Goal: Find specific page/section: Find specific page/section

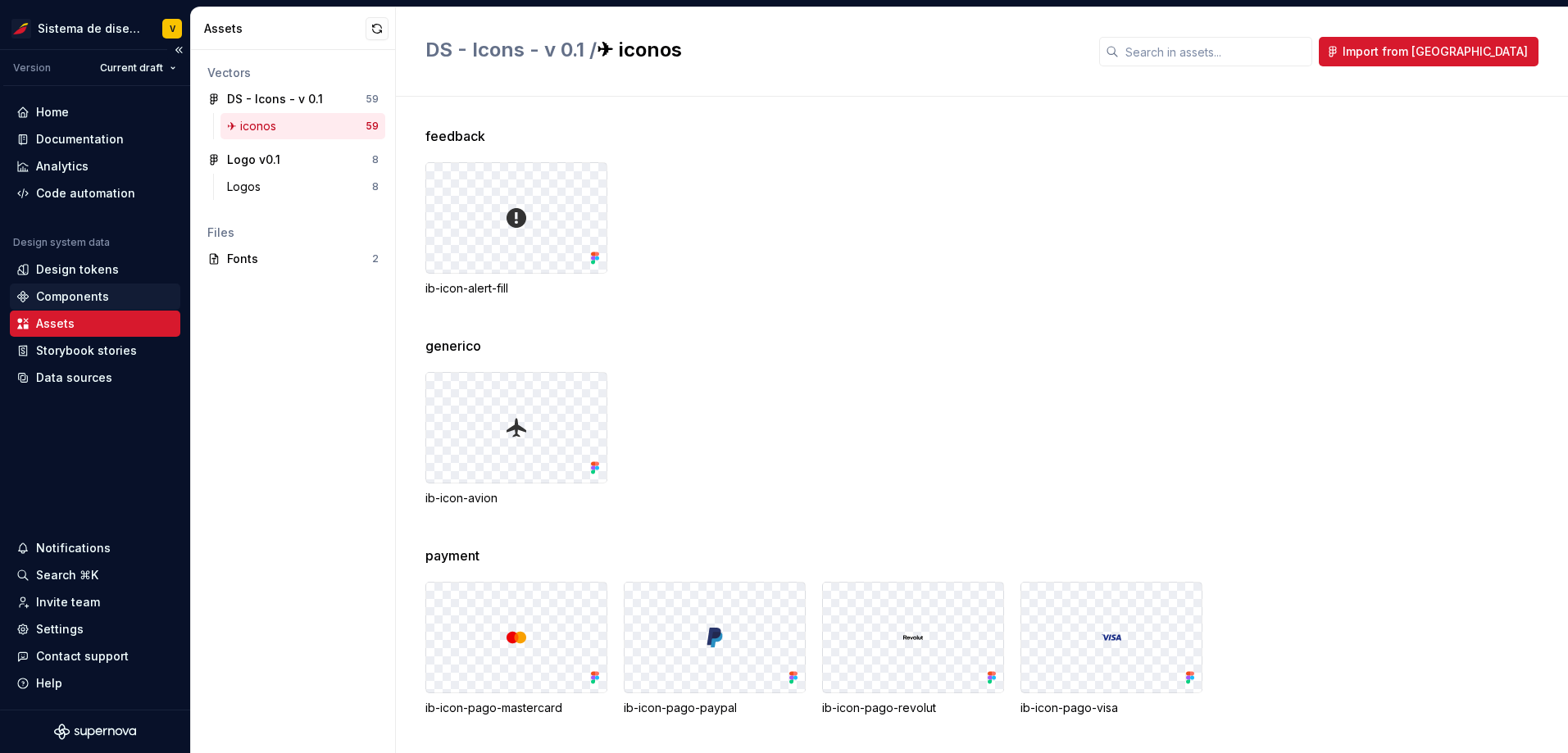
click at [71, 296] on div "Components" at bounding box center [72, 296] width 73 height 16
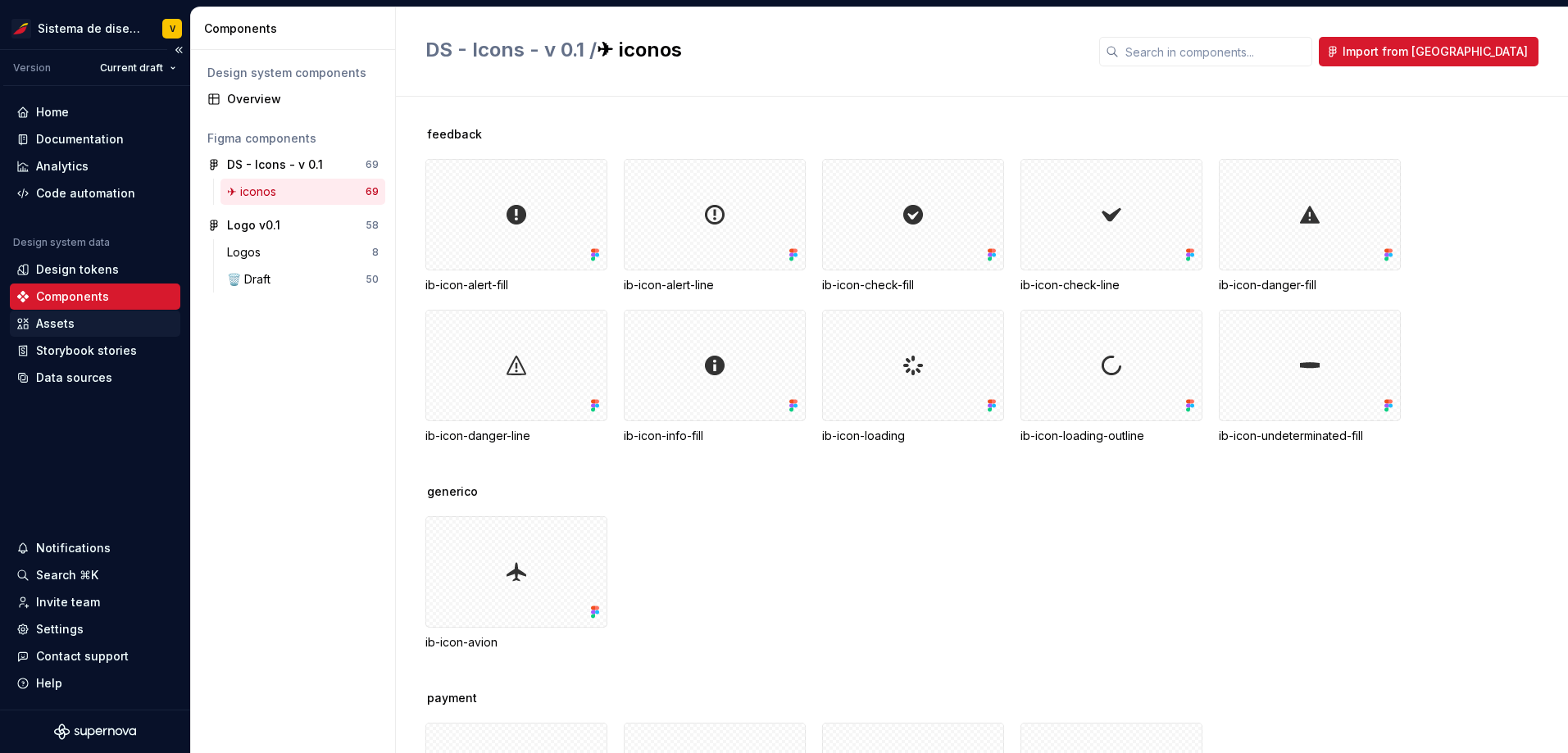
click at [66, 319] on div "Assets" at bounding box center [55, 324] width 39 height 16
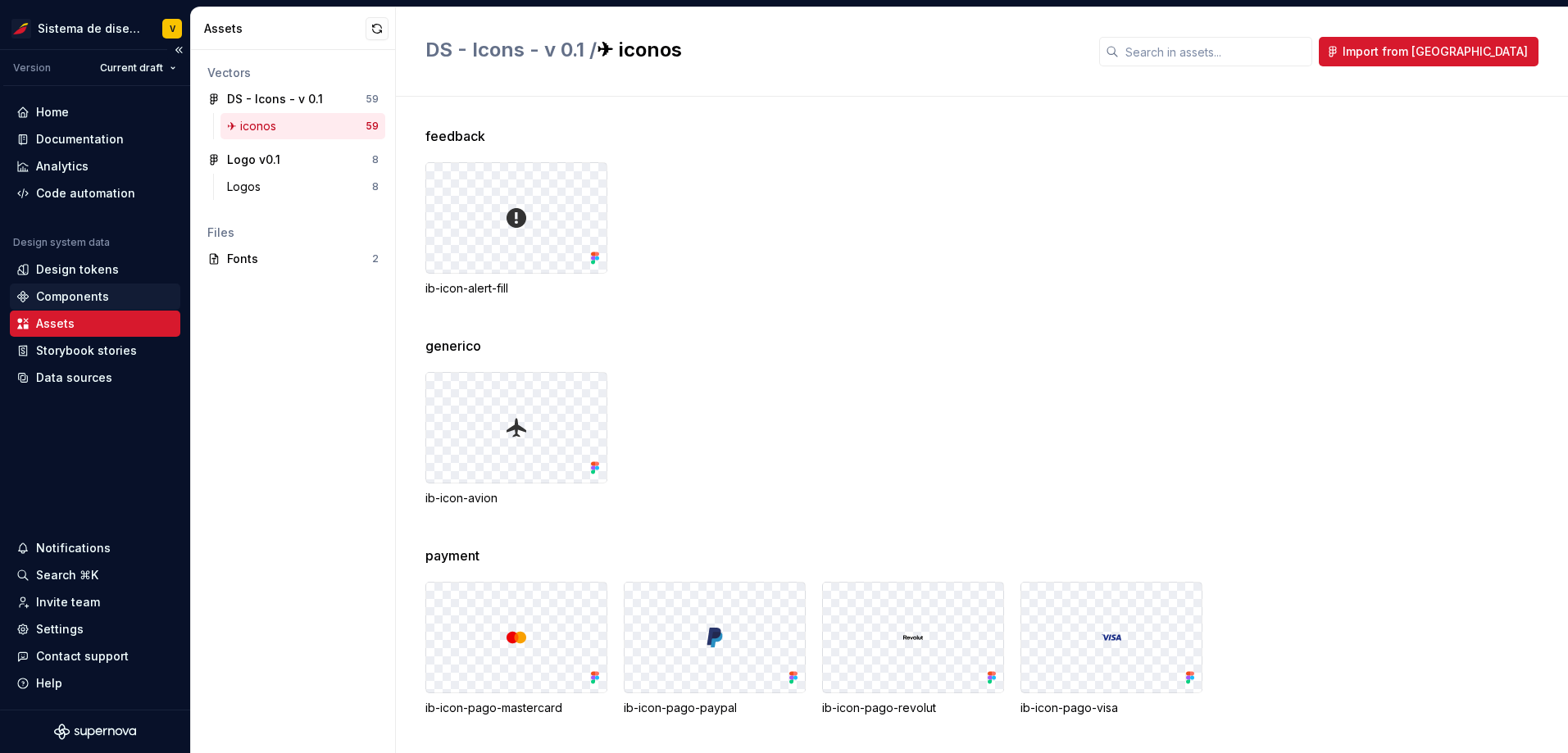
click at [98, 287] on div "Components" at bounding box center [95, 297] width 170 height 26
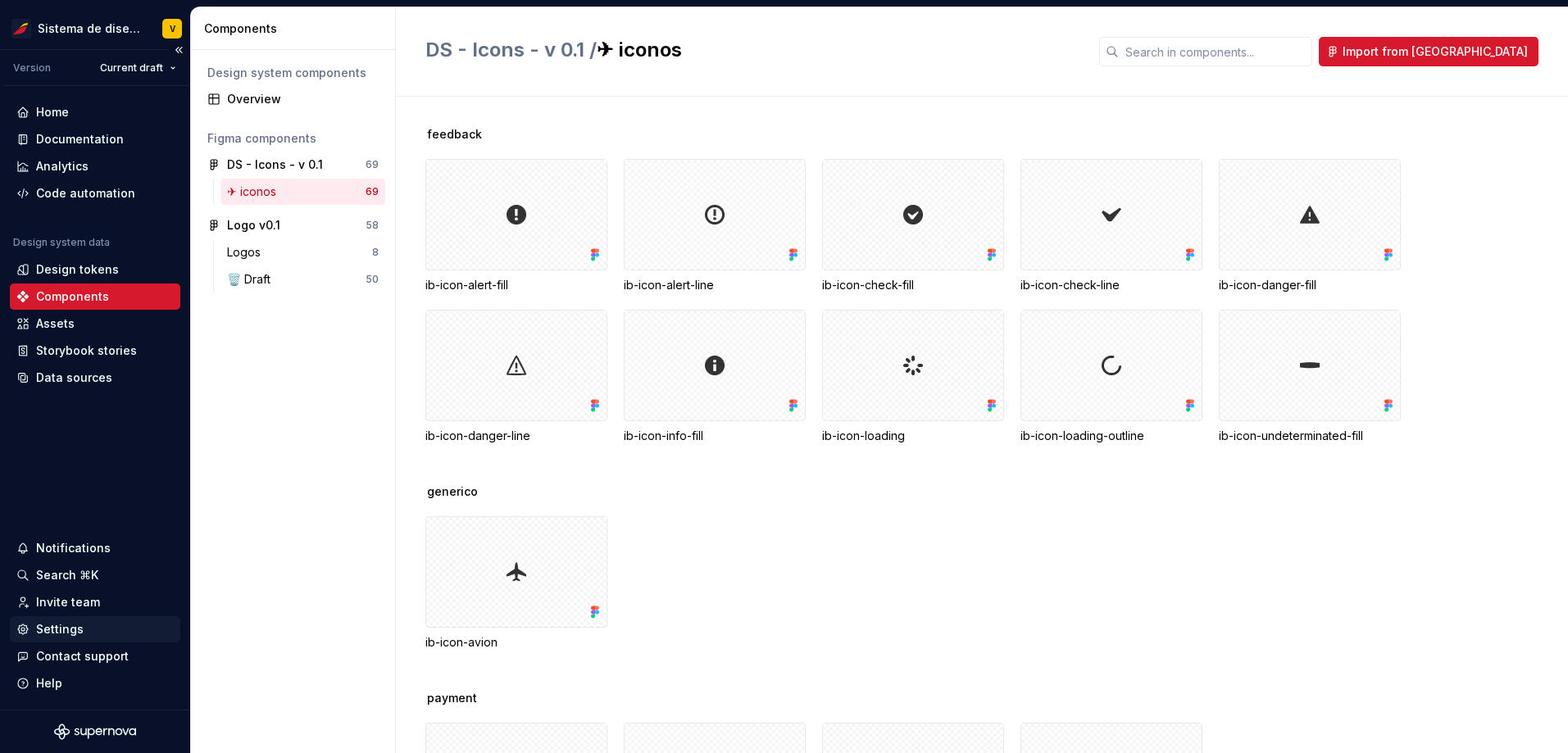
click at [79, 624] on div "Settings" at bounding box center [60, 629] width 48 height 16
click at [56, 381] on div "Data sources" at bounding box center [74, 378] width 76 height 16
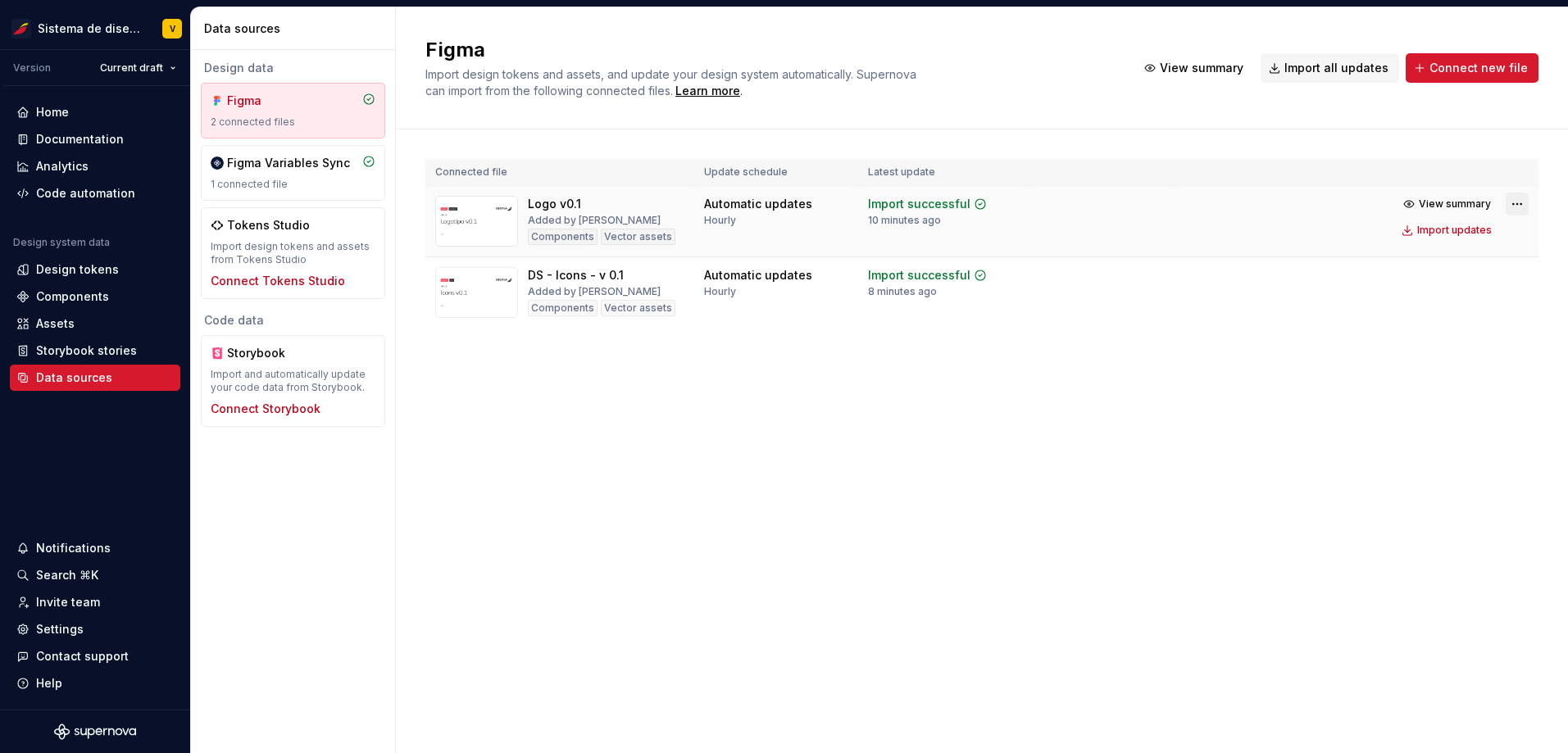
click at [1516, 206] on html "Sistema de diseño Iberia V Version Current draft Home Documentation Analytics C…" at bounding box center [784, 376] width 1568 height 753
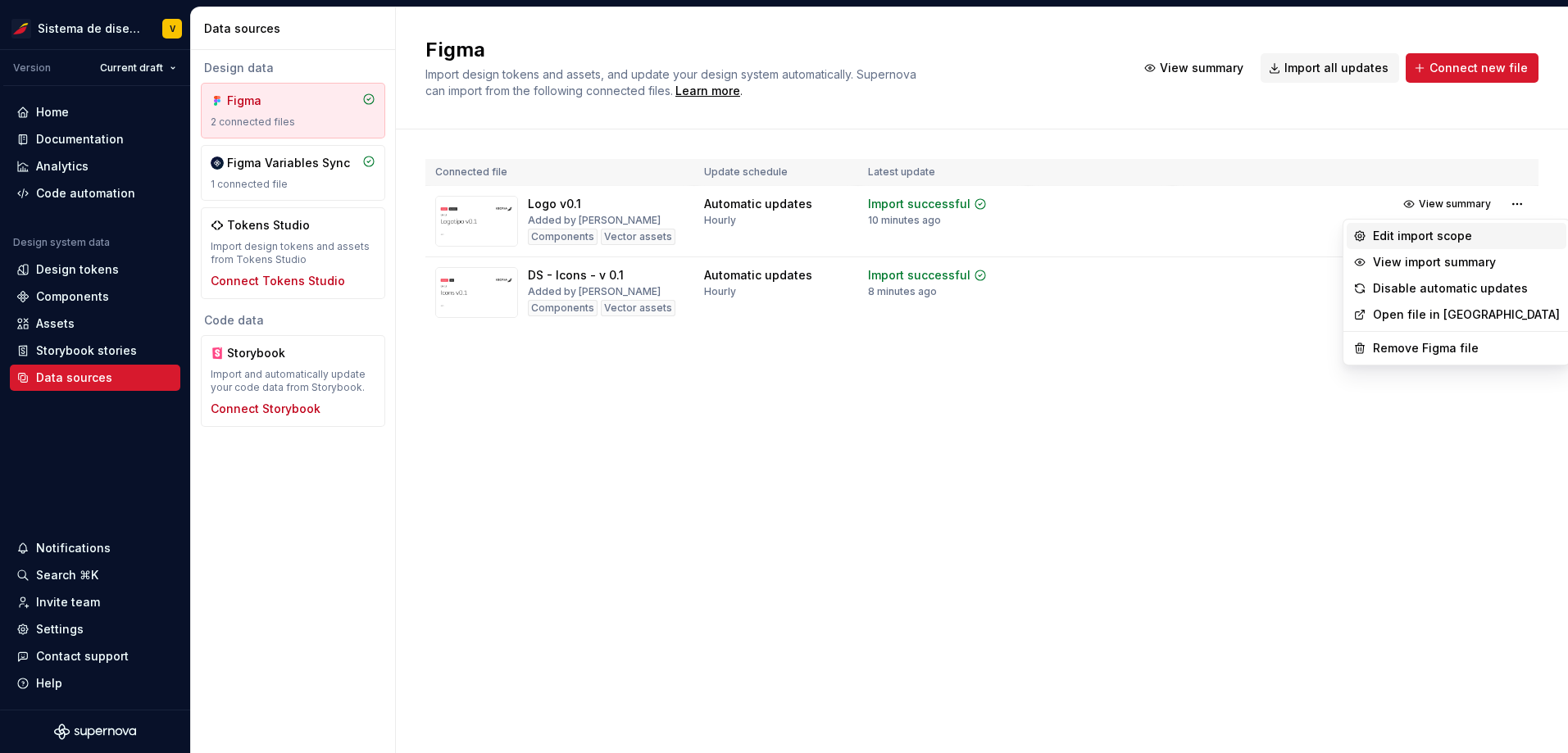
click at [1417, 238] on div "Edit import scope" at bounding box center [1466, 236] width 187 height 16
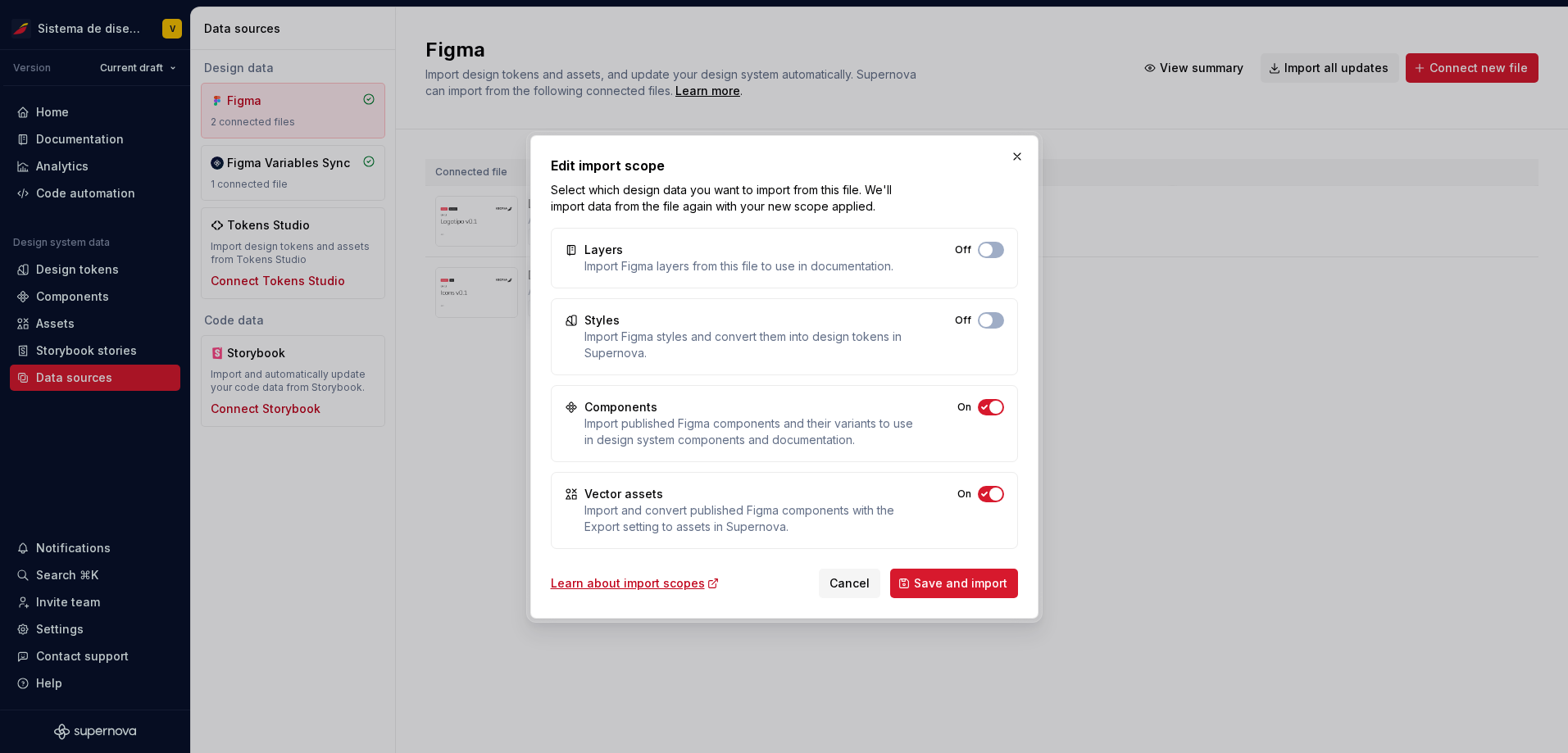
click at [985, 255] on icon "button" at bounding box center [984, 250] width 13 height 10
click at [993, 258] on button "Off" at bounding box center [991, 250] width 26 height 16
click at [1023, 158] on button "button" at bounding box center [1017, 156] width 23 height 23
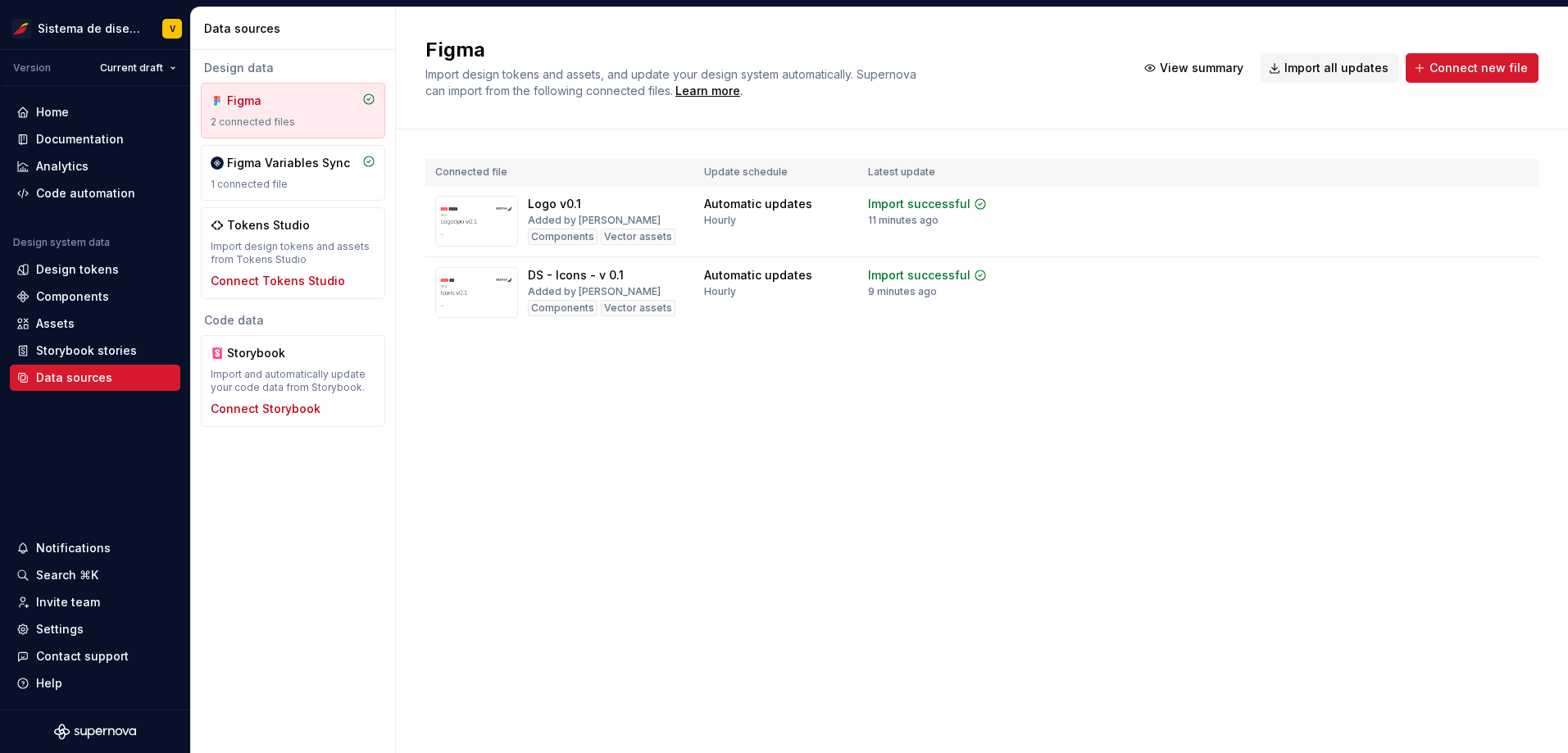
click at [1017, 420] on div "Figma Import design tokens and assets, and update your design system automatica…" at bounding box center [982, 380] width 1172 height 746
click at [688, 429] on div "Figma Import design tokens and assets, and update your design system automatica…" at bounding box center [982, 380] width 1172 height 746
click at [299, 173] on div "Figma Variables Sync 1 connected file" at bounding box center [293, 173] width 165 height 36
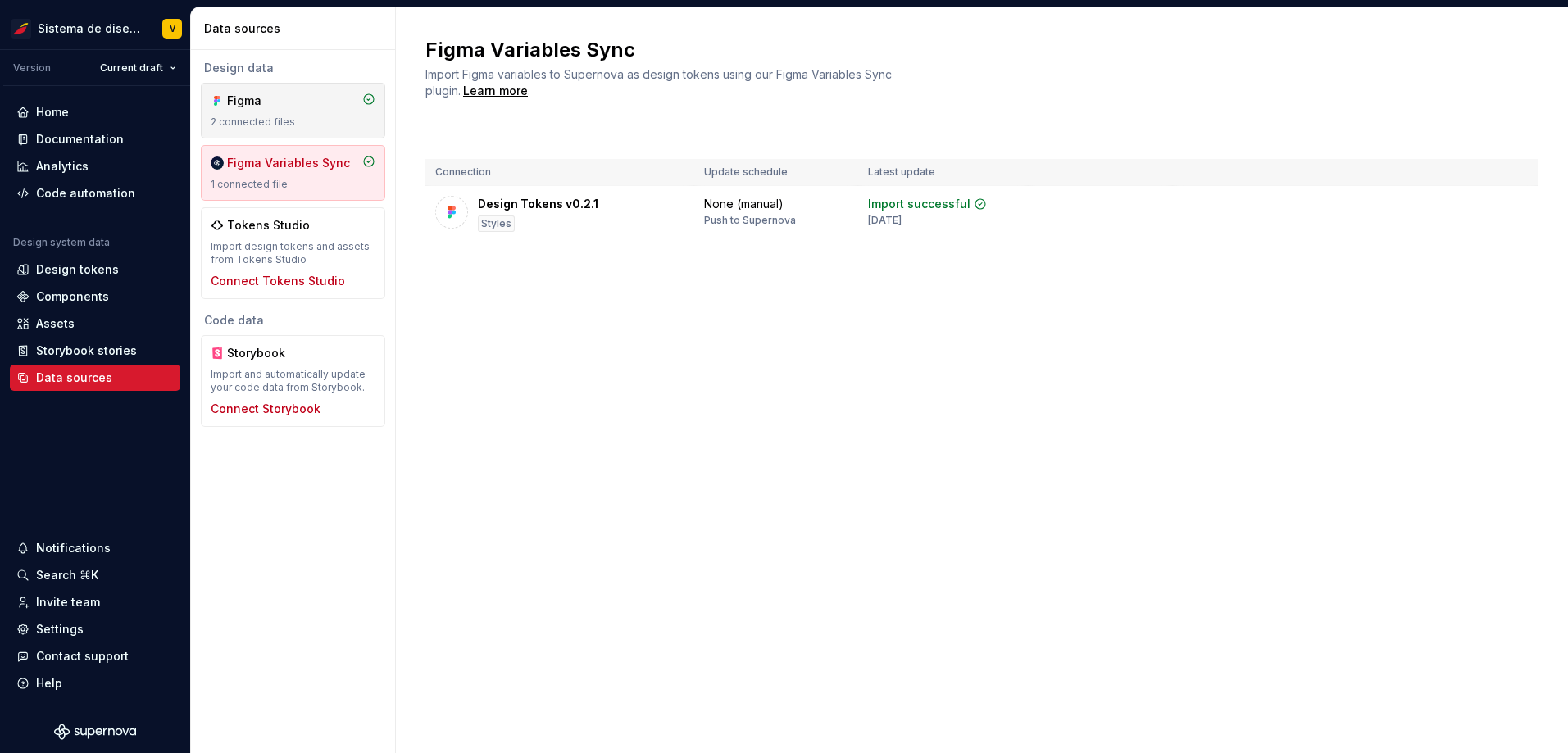
click at [284, 86] on div "Figma 2 connected files" at bounding box center [293, 111] width 184 height 56
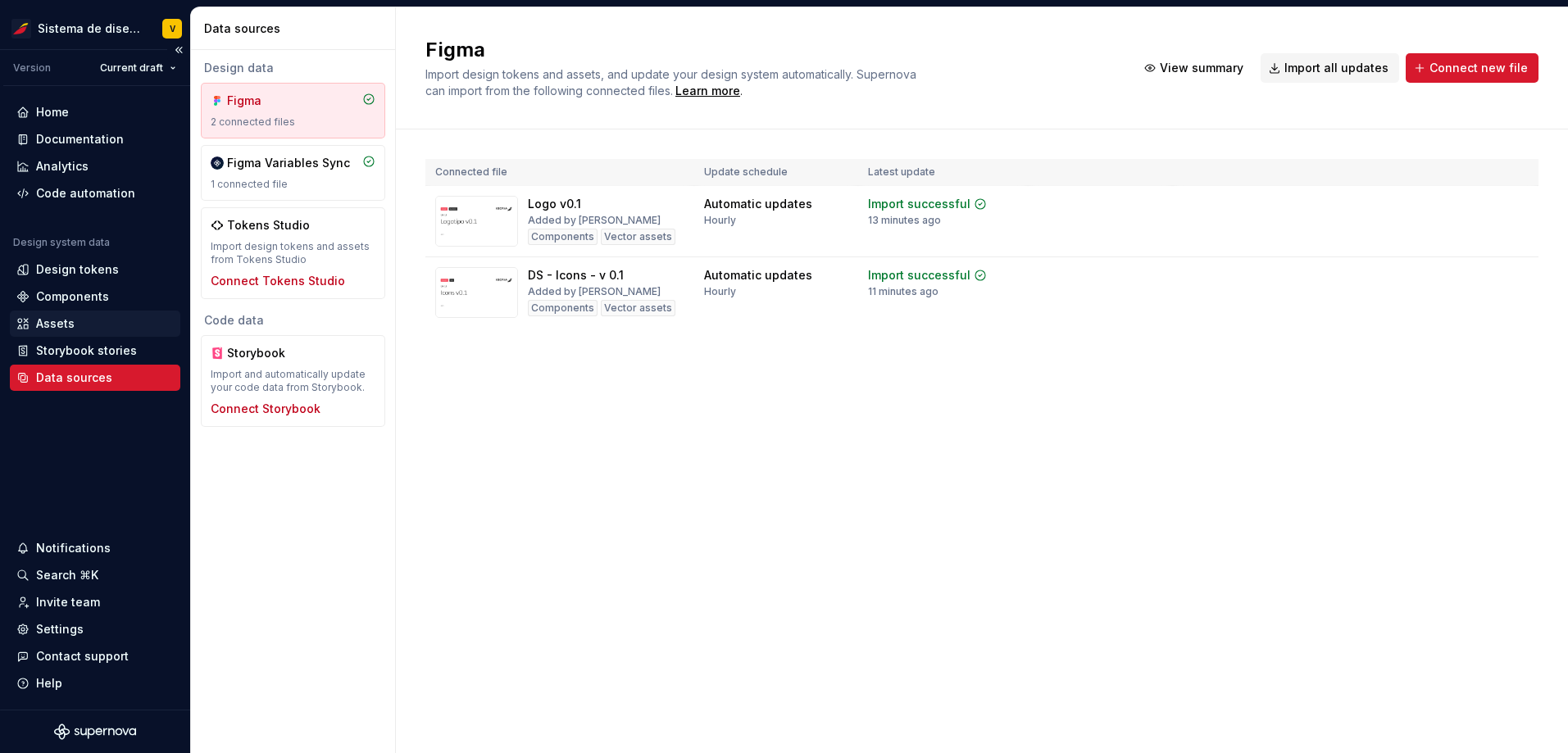
click at [106, 325] on div "Assets" at bounding box center [94, 324] width 157 height 16
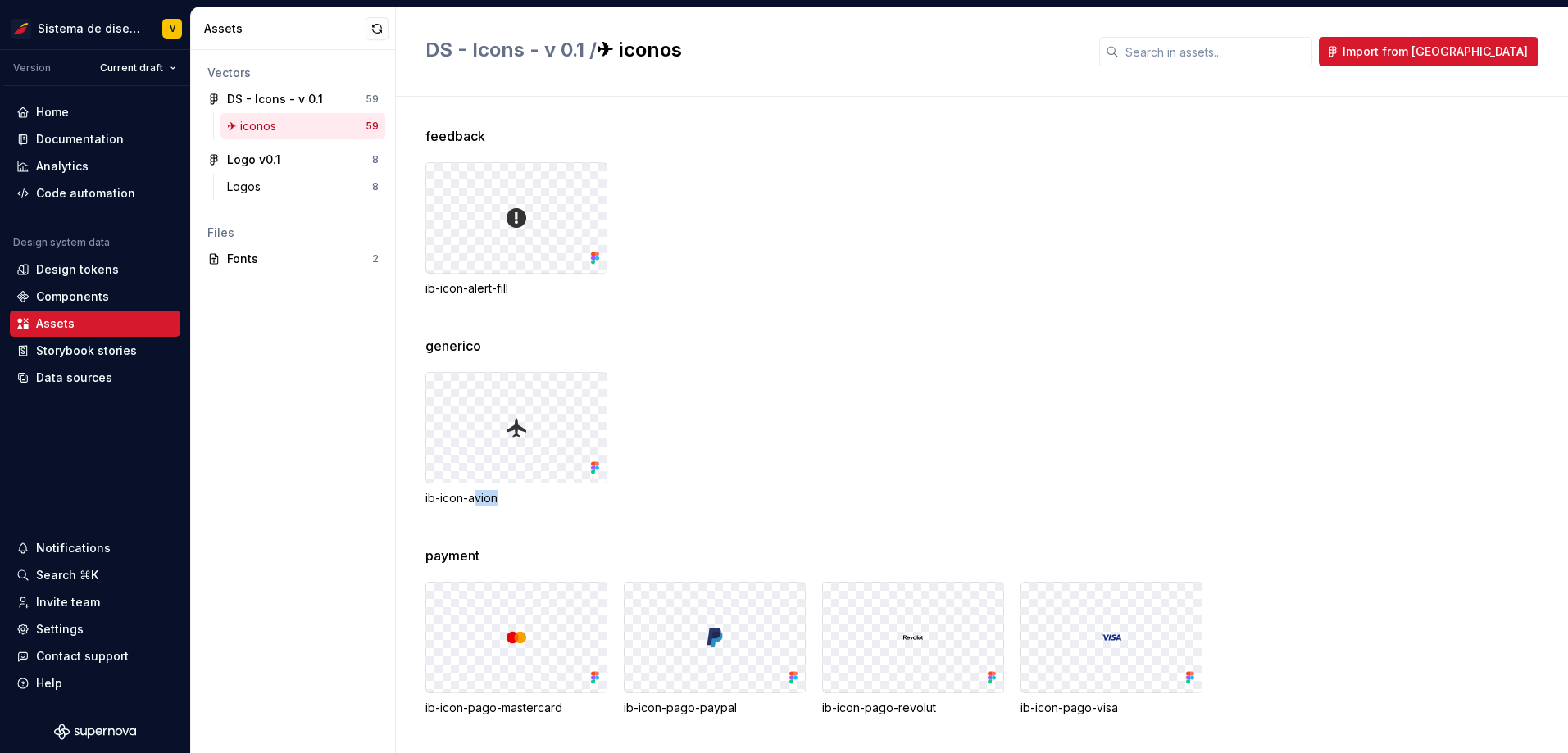
drag, startPoint x: 474, startPoint y: 499, endPoint x: 503, endPoint y: 500, distance: 29.5
click at [503, 500] on div "ib-icon-avion" at bounding box center [516, 498] width 182 height 16
click at [843, 406] on div "ib-icon-avion" at bounding box center [996, 439] width 1142 height 134
drag, startPoint x: 487, startPoint y: 288, endPoint x: 470, endPoint y: 291, distance: 16.6
click at [471, 291] on div "ib-icon-alert-fill" at bounding box center [516, 288] width 182 height 16
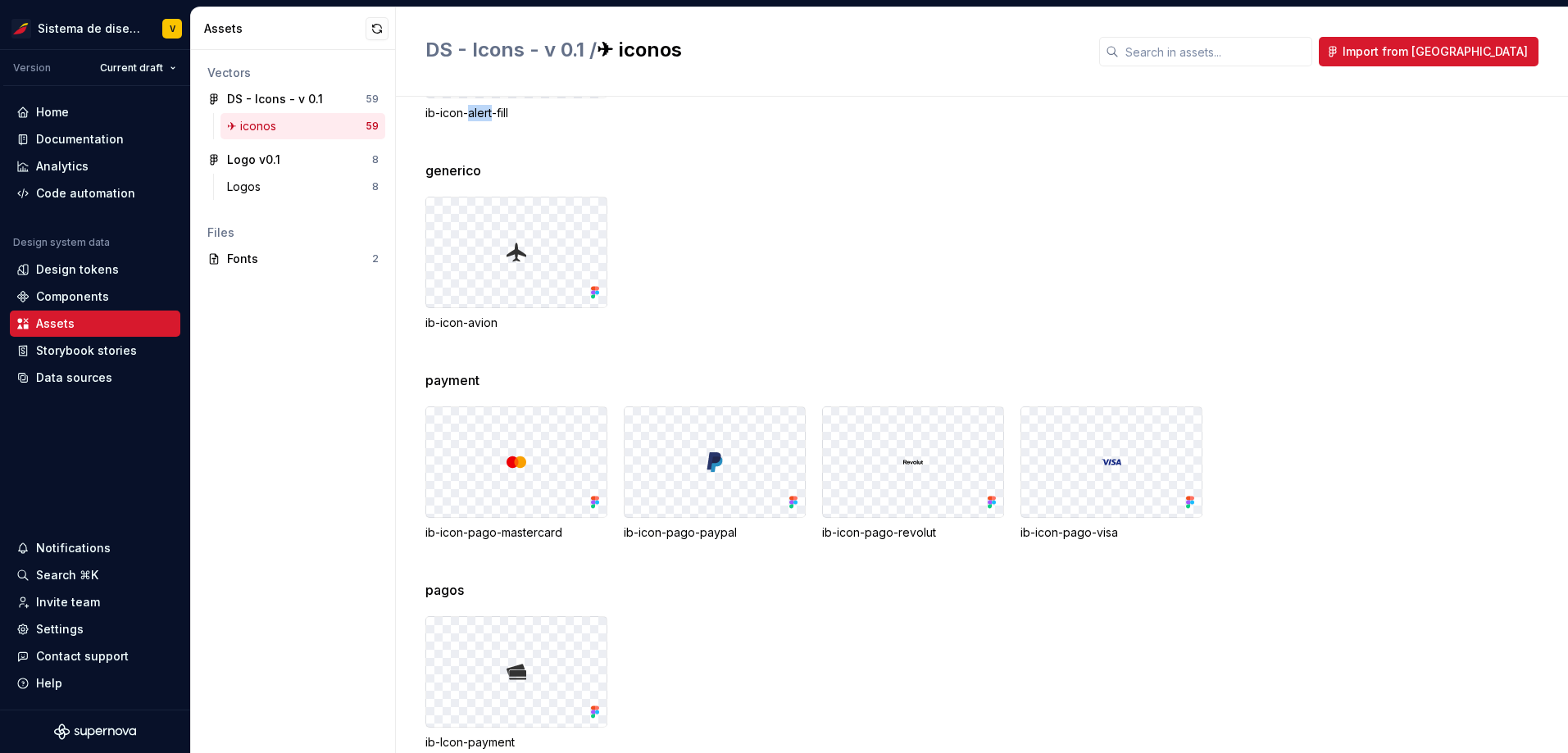
scroll to position [217, 0]
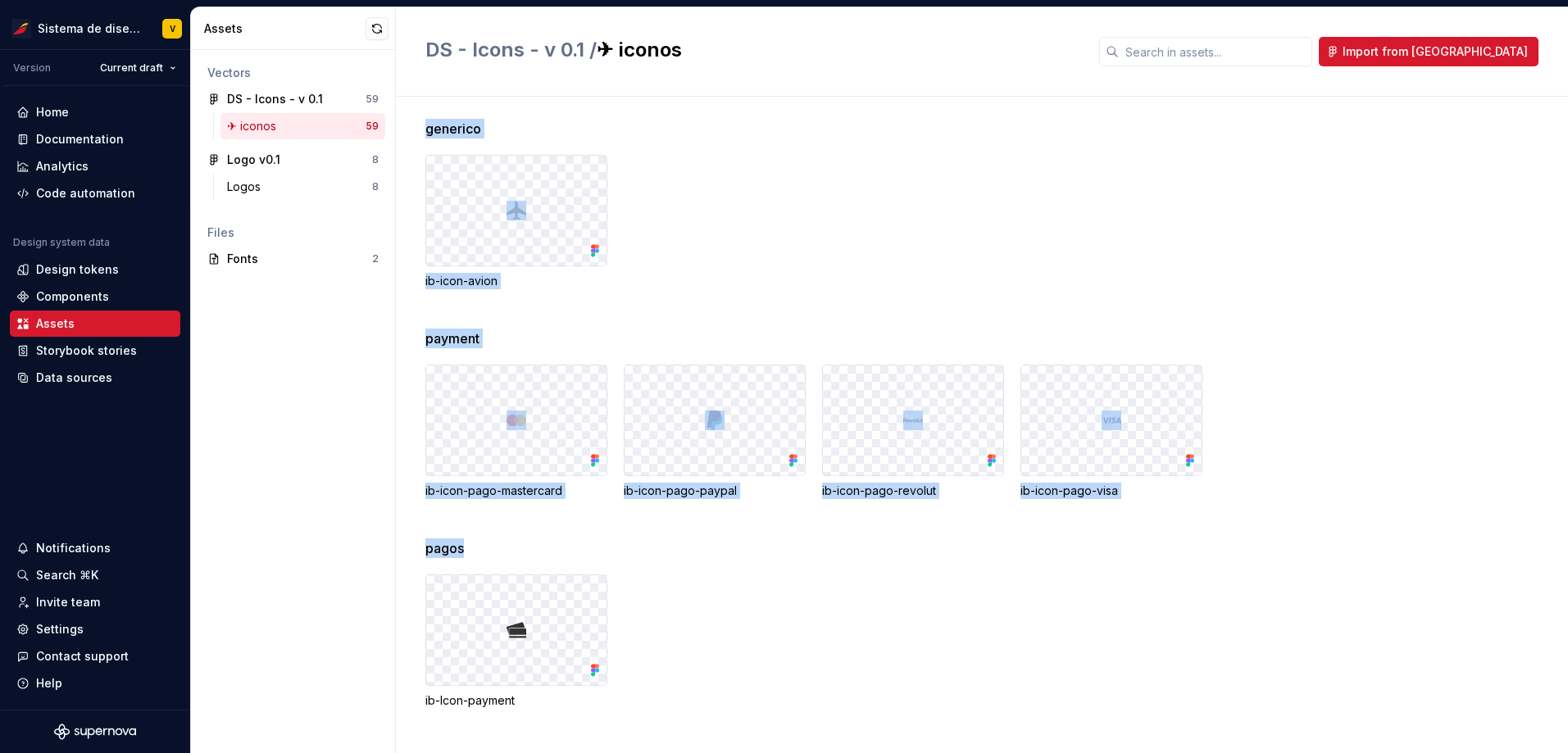
drag, startPoint x: 473, startPoint y: 550, endPoint x: 420, endPoint y: 550, distance: 52.4
click at [424, 550] on div "feedback ib-icon-alert-fill generico ib-icon-avion payment ib-icon-pago-masterc…" at bounding box center [982, 425] width 1172 height 656
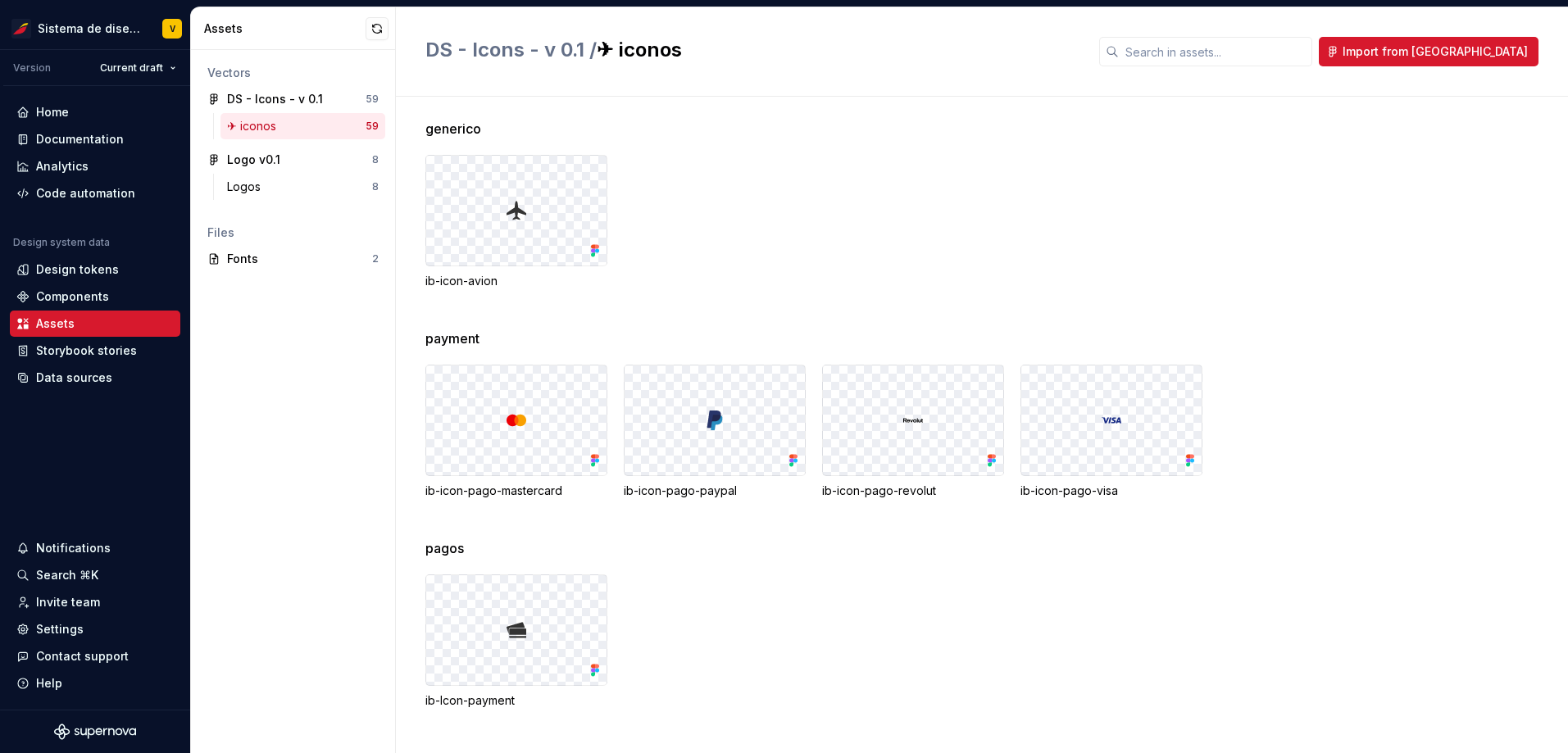
click at [809, 601] on div "ib-Icon-payment" at bounding box center [996, 641] width 1142 height 134
drag, startPoint x: 487, startPoint y: 341, endPoint x: 405, endPoint y: 381, distance: 91.3
click at [409, 343] on div "feedback ib-icon-alert-fill generico ib-icon-avion payment ib-icon-pago-masterc…" at bounding box center [982, 425] width 1172 height 656
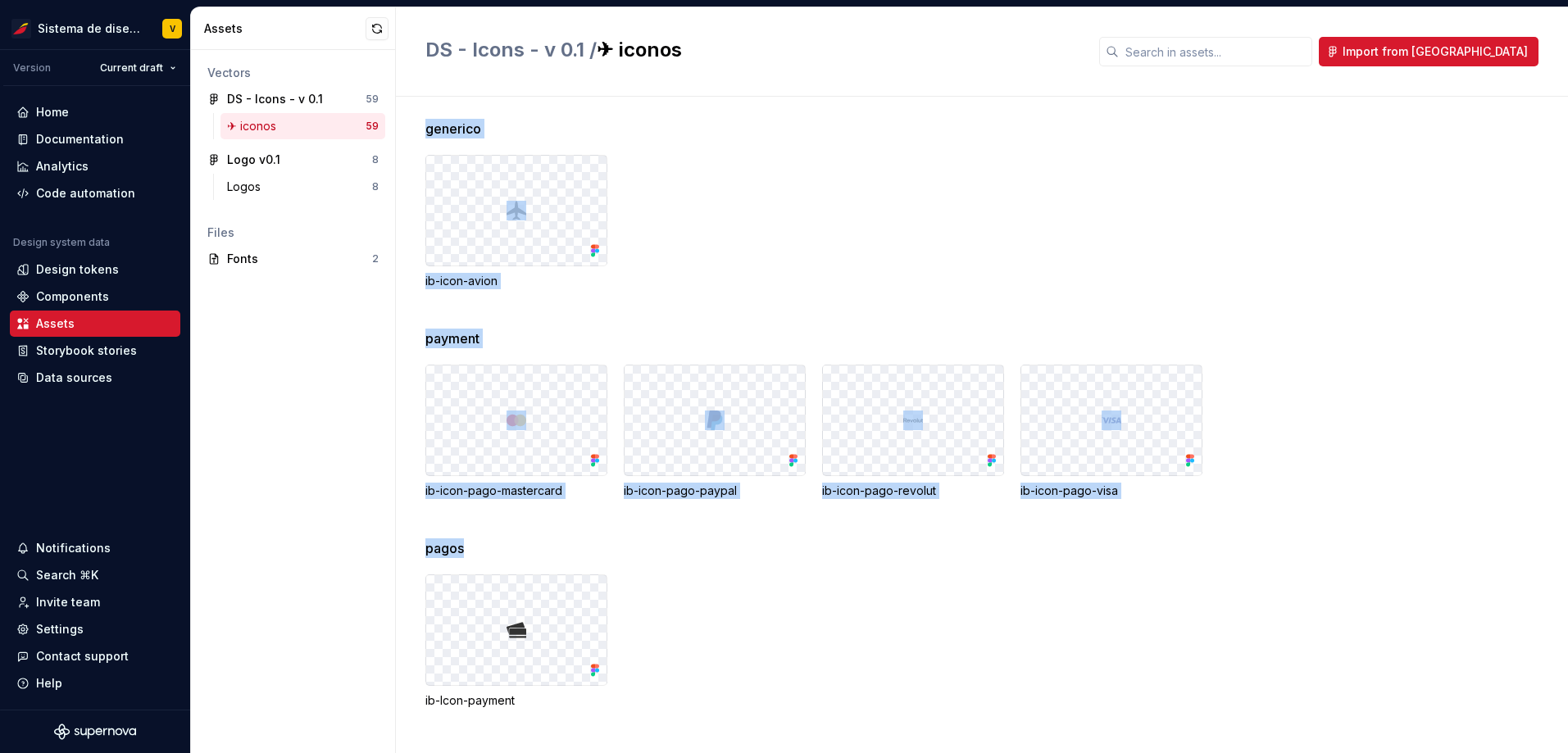
drag, startPoint x: 467, startPoint y: 555, endPoint x: 421, endPoint y: 553, distance: 45.9
click at [421, 553] on div "feedback ib-icon-alert-fill generico ib-icon-avion payment ib-icon-pago-masterc…" at bounding box center [982, 425] width 1172 height 656
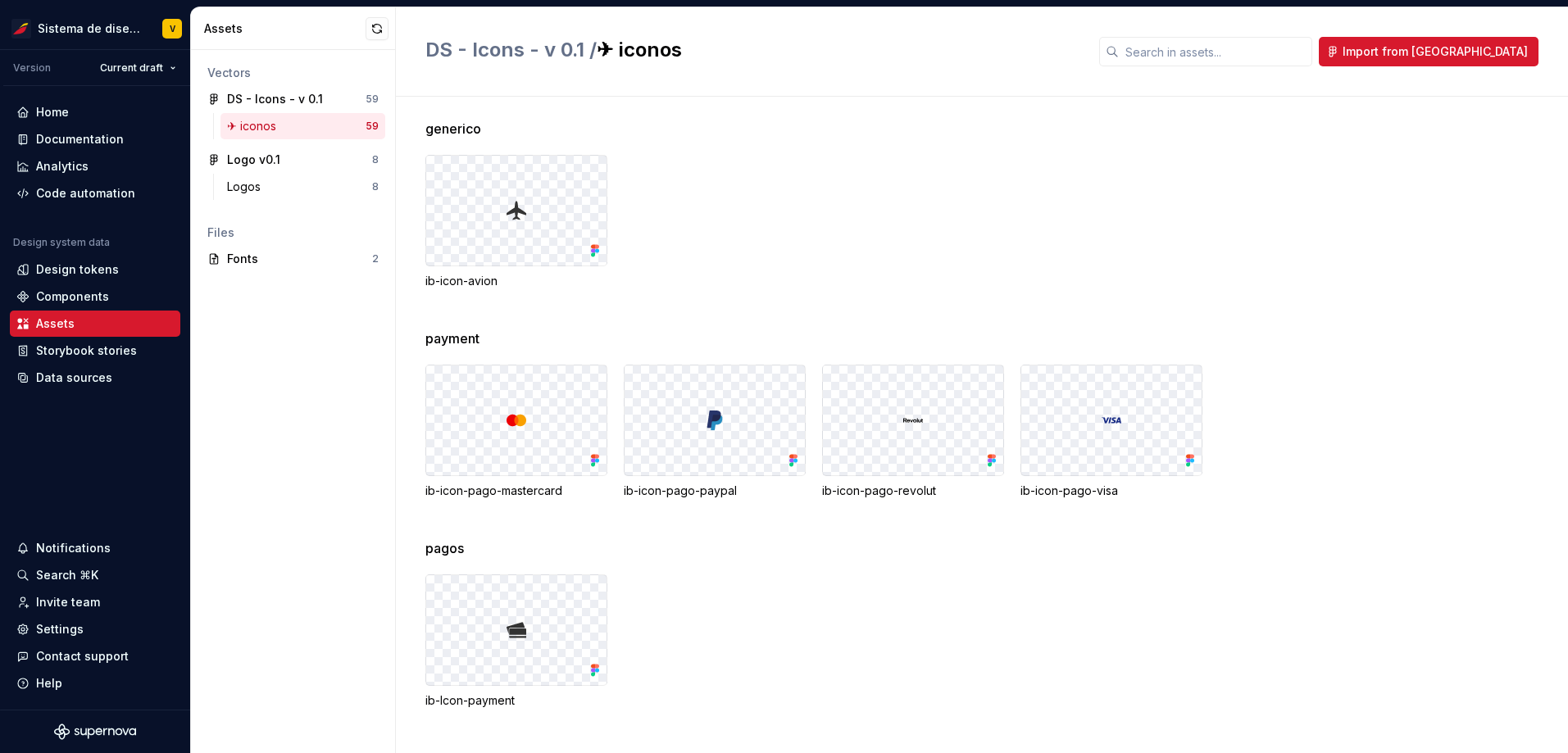
click at [659, 616] on div "ib-Icon-payment" at bounding box center [996, 641] width 1142 height 134
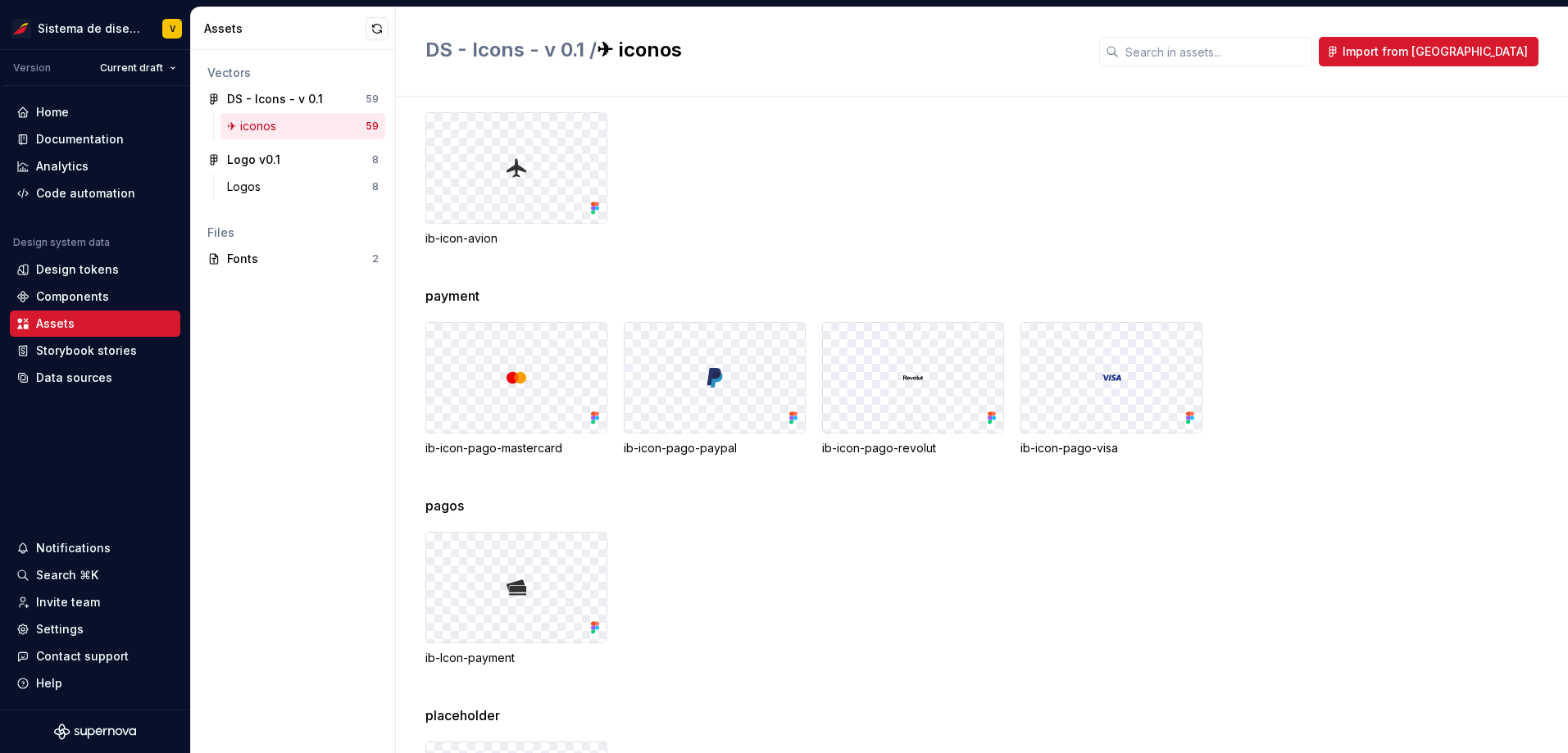
scroll to position [303, 0]
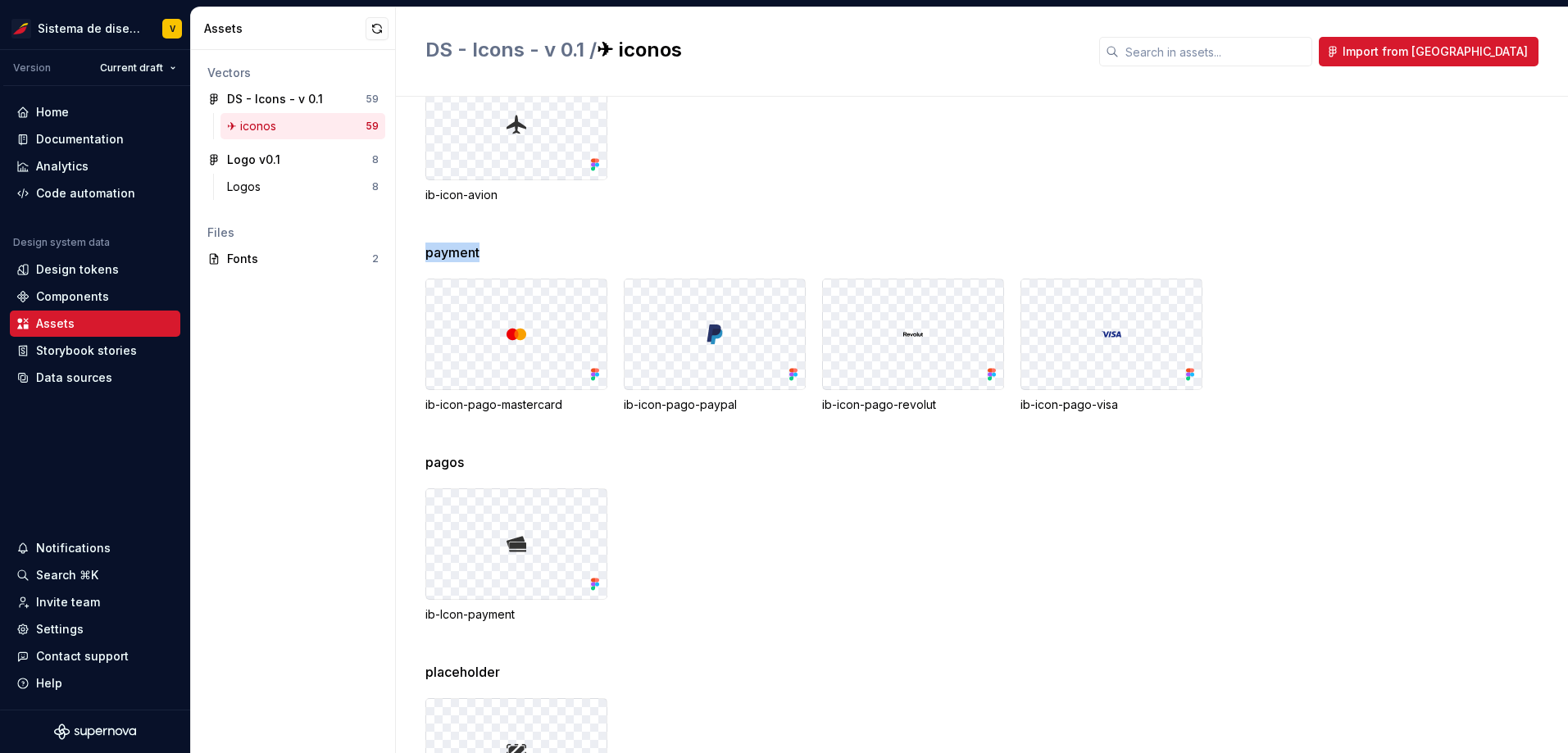
drag, startPoint x: 482, startPoint y: 252, endPoint x: 425, endPoint y: 255, distance: 56.6
click at [425, 255] on div "payment" at bounding box center [996, 253] width 1142 height 20
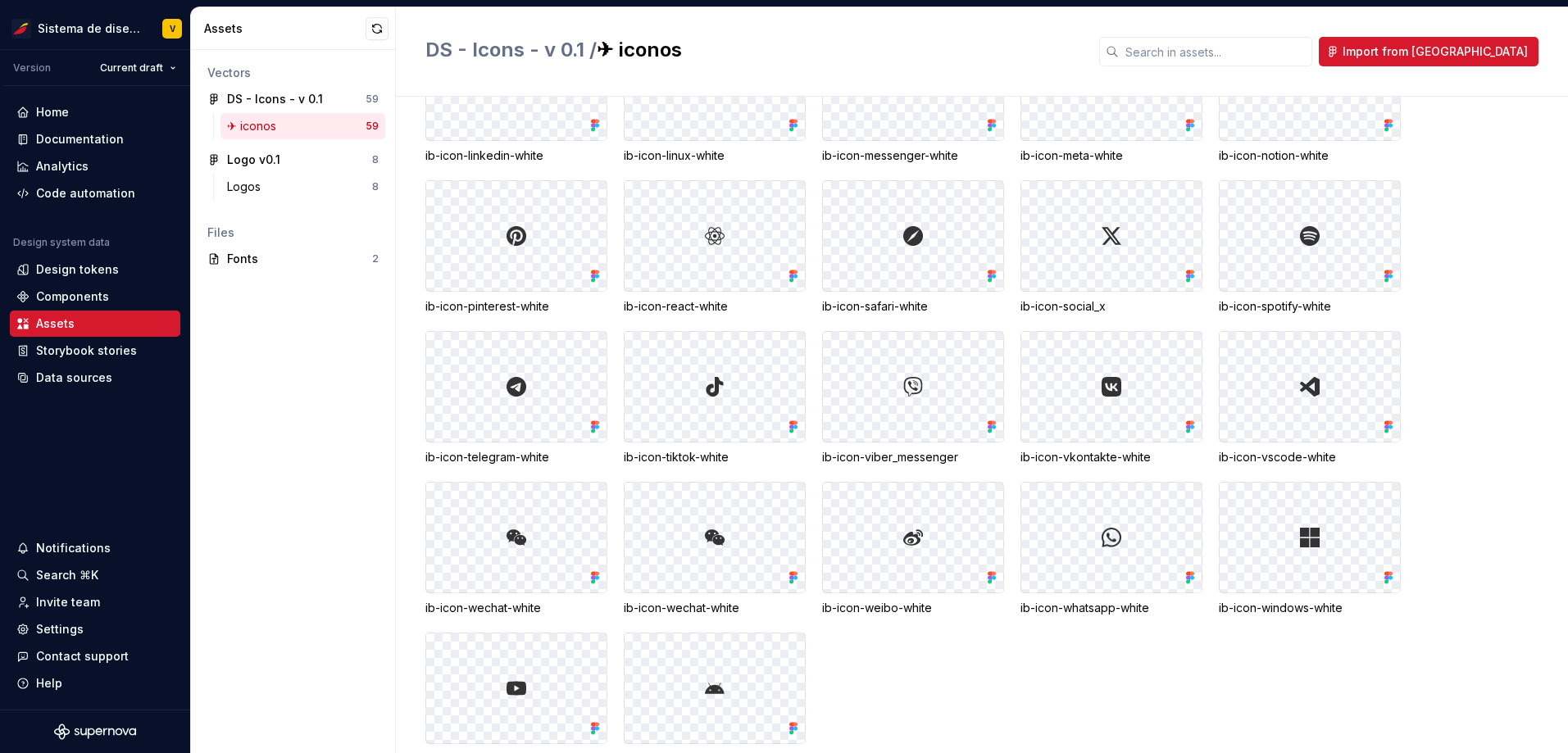
scroll to position [0, 0]
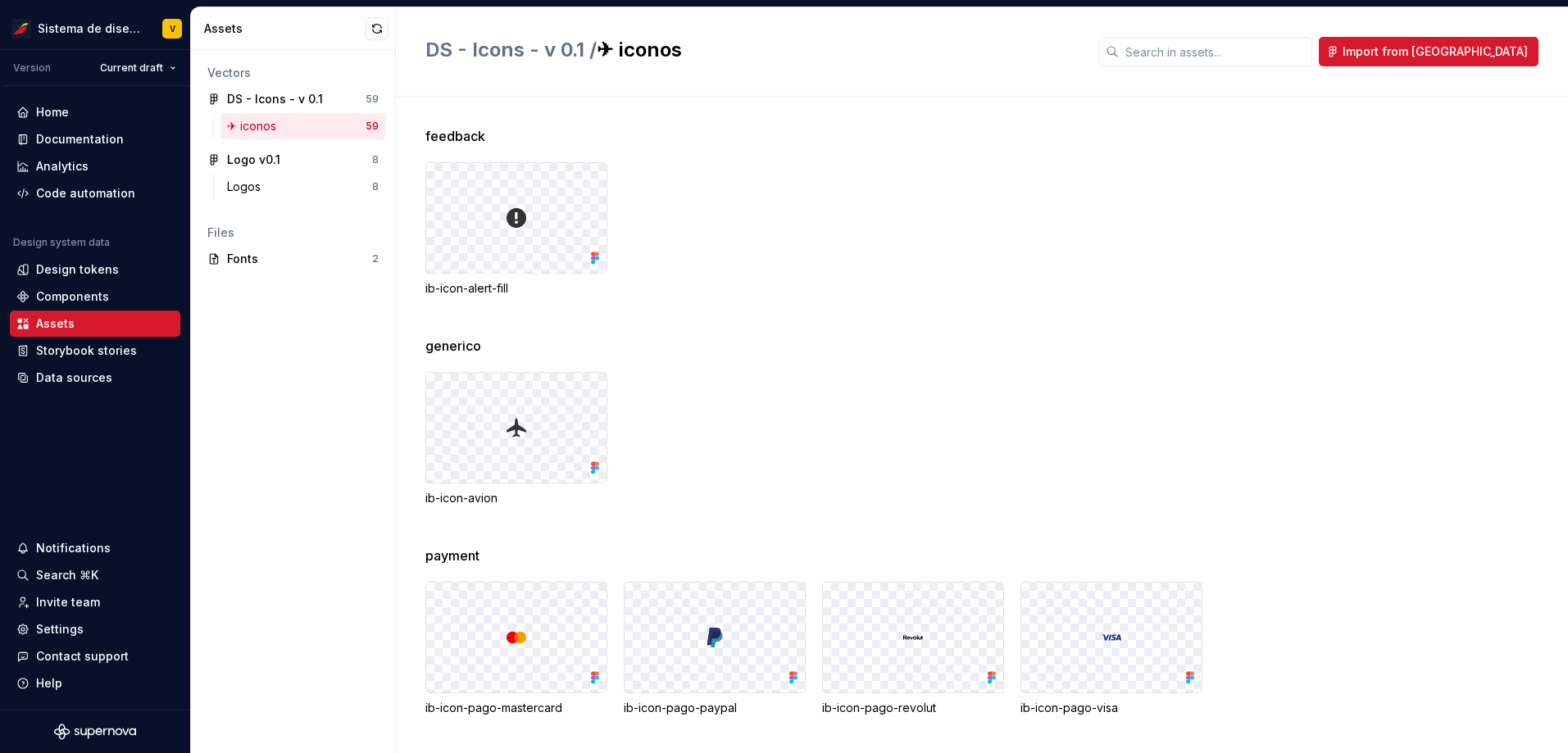
click at [1036, 393] on div "ib-icon-avion" at bounding box center [996, 439] width 1142 height 134
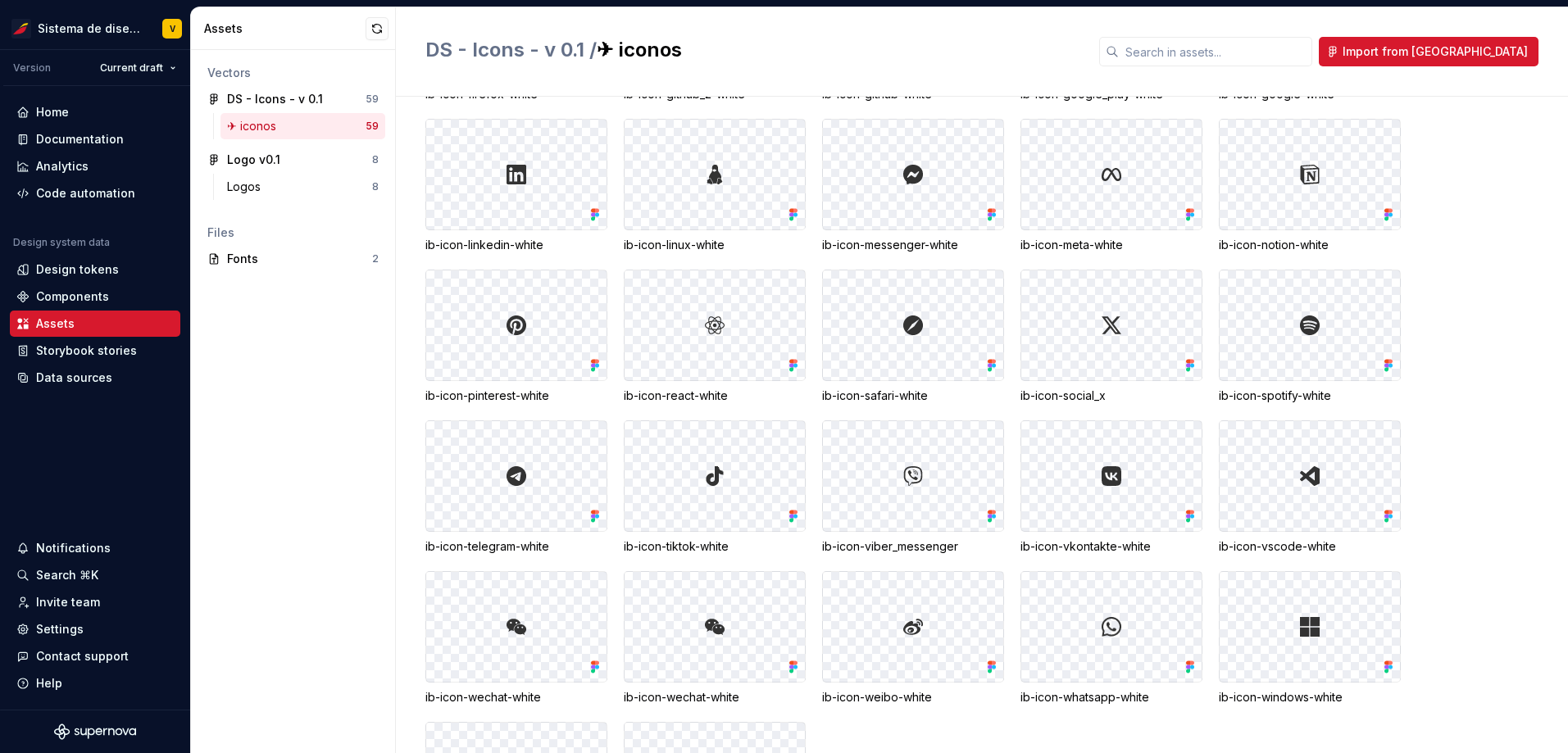
scroll to position [2169, 0]
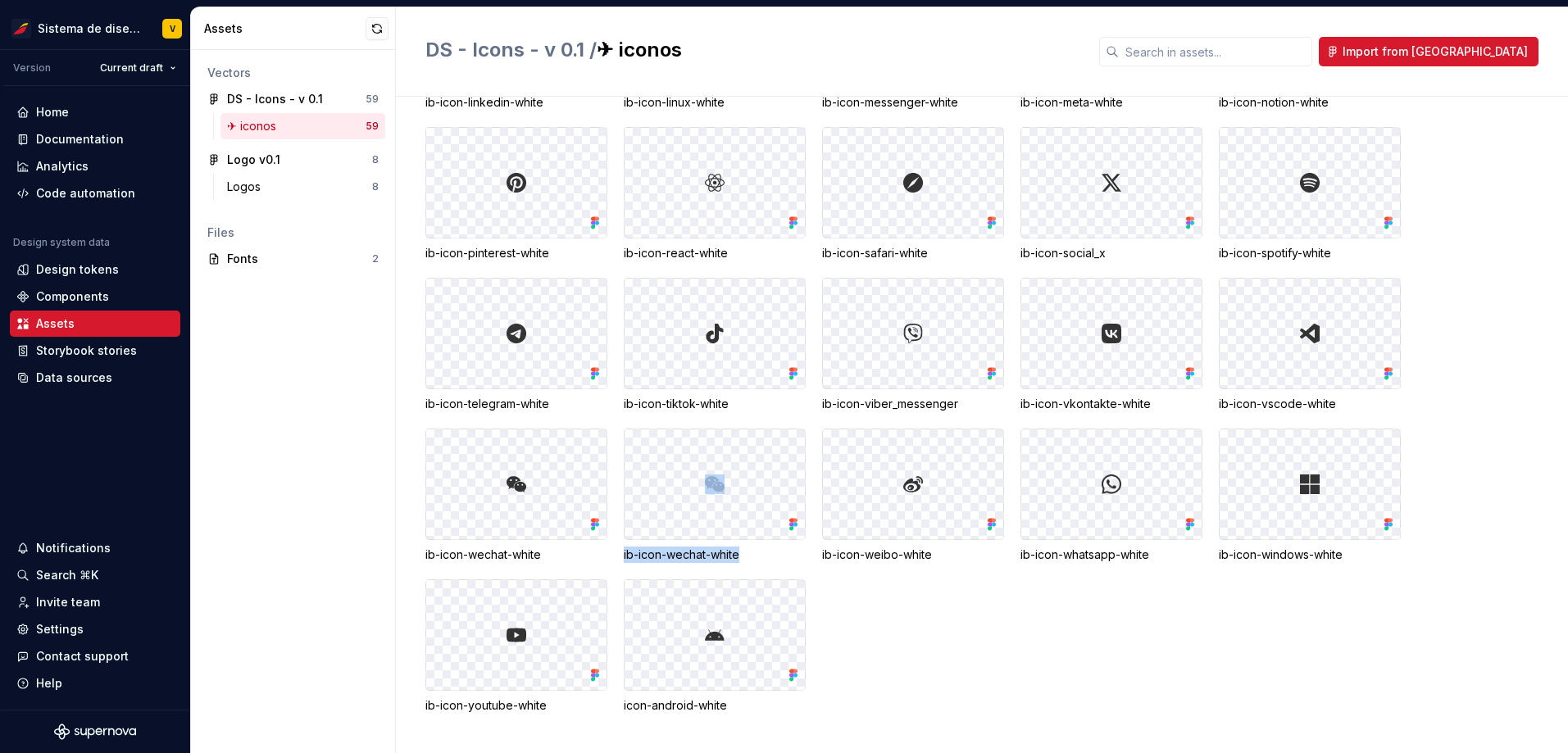
drag, startPoint x: 765, startPoint y: 555, endPoint x: 689, endPoint y: 469, distance: 114.4
click at [689, 469] on div "ib-icon-wechat-white" at bounding box center [715, 496] width 182 height 134
click at [679, 452] on div at bounding box center [679, 452] width 0 height 0
click at [865, 564] on div "ib-icon-airbnb-white ib-icon-android-white ib-icon-apple-white ib-icon-behance-…" at bounding box center [996, 119] width 1142 height 1190
click at [921, 629] on div "ib-icon-airbnb-white ib-icon-android-white ib-icon-apple-white ib-icon-behance-…" at bounding box center [996, 119] width 1142 height 1190
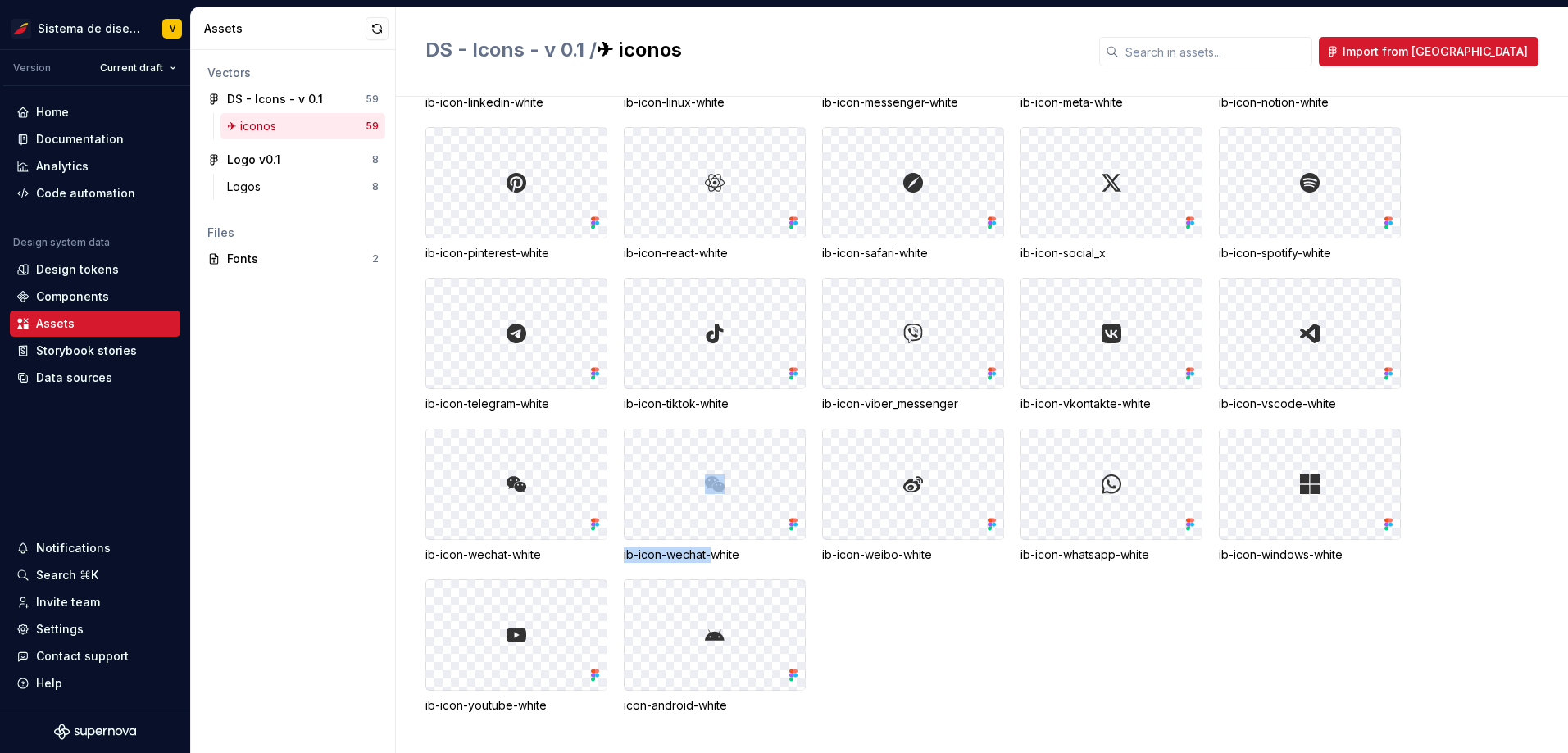
drag, startPoint x: 715, startPoint y: 558, endPoint x: 605, endPoint y: 555, distance: 110.7
click at [605, 555] on div "ib-icon-airbnb-white ib-icon-android-white ib-icon-apple-white ib-icon-behance-…" at bounding box center [996, 119] width 1142 height 1190
drag, startPoint x: 543, startPoint y: 555, endPoint x: 427, endPoint y: 559, distance: 116.4
click at [427, 559] on div "ib-icon-wechat-white" at bounding box center [516, 555] width 182 height 16
click at [890, 604] on div "ib-icon-airbnb-white ib-icon-android-white ib-icon-apple-white ib-icon-behance-…" at bounding box center [996, 119] width 1142 height 1190
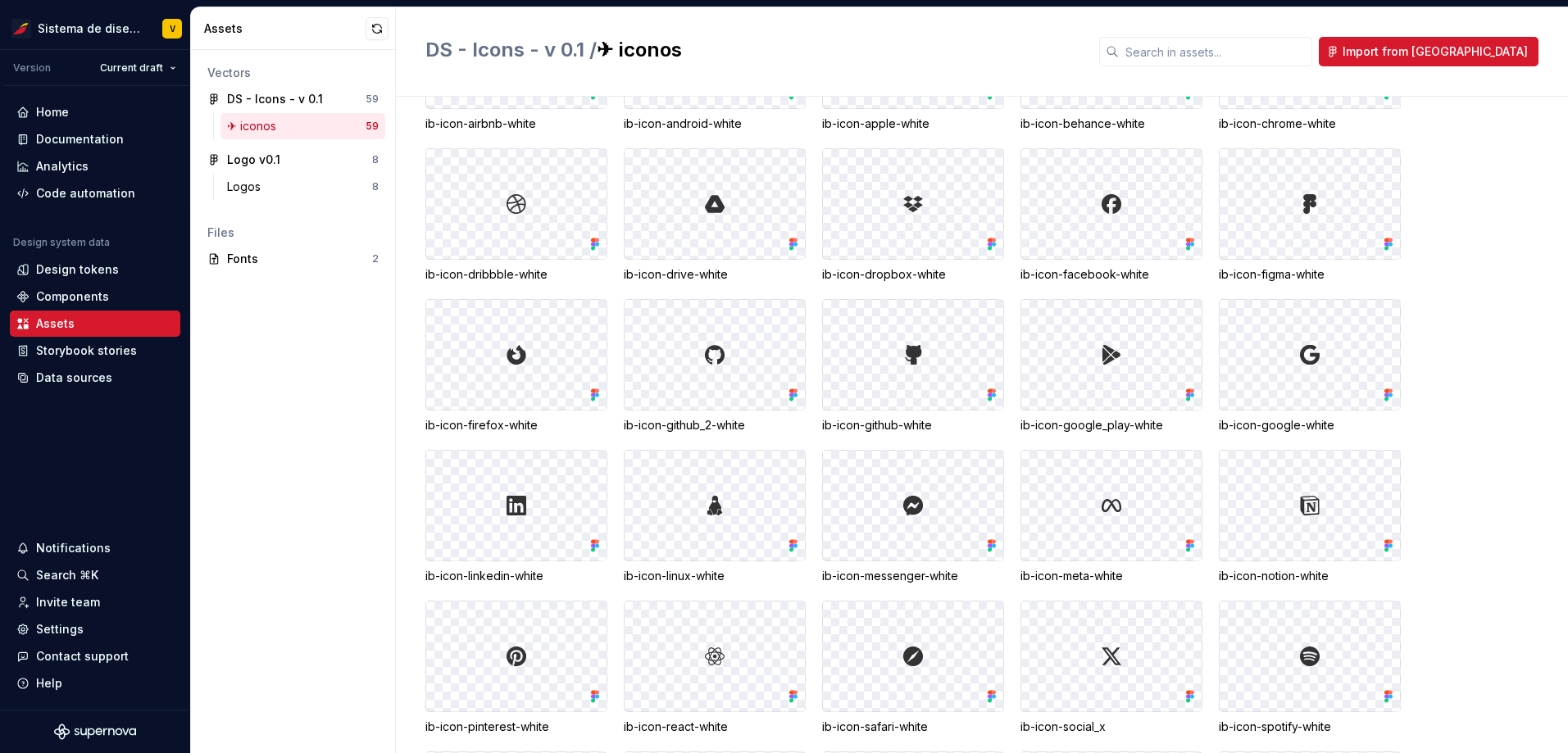
scroll to position [1461, 0]
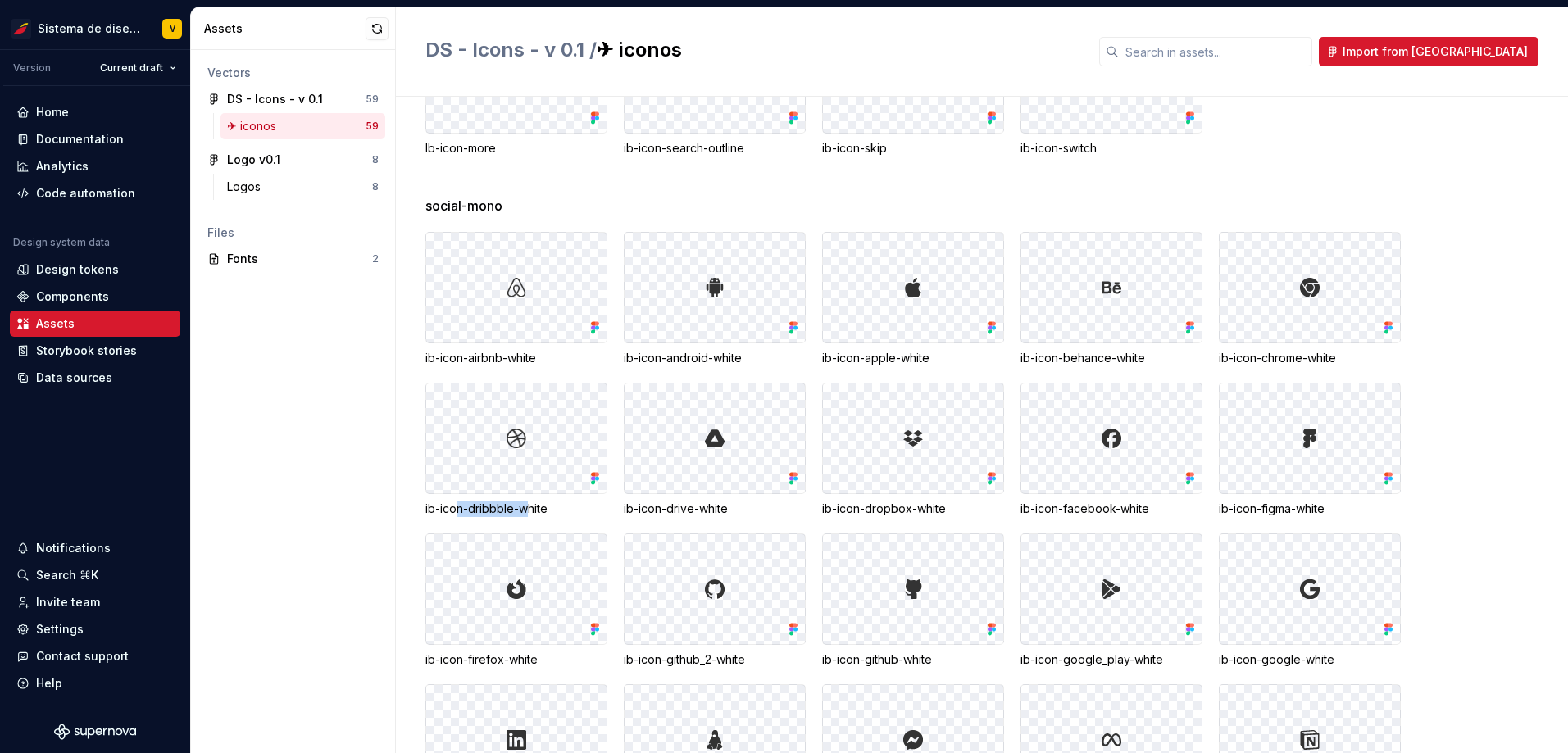
drag, startPoint x: 529, startPoint y: 511, endPoint x: 459, endPoint y: 515, distance: 69.8
click at [459, 515] on div "ib-icon-dribbble-white" at bounding box center [516, 509] width 182 height 16
click at [1131, 510] on div "ib-icon-facebook-white" at bounding box center [1111, 509] width 182 height 16
click at [288, 161] on div "Logo v0.1" at bounding box center [288, 160] width 122 height 16
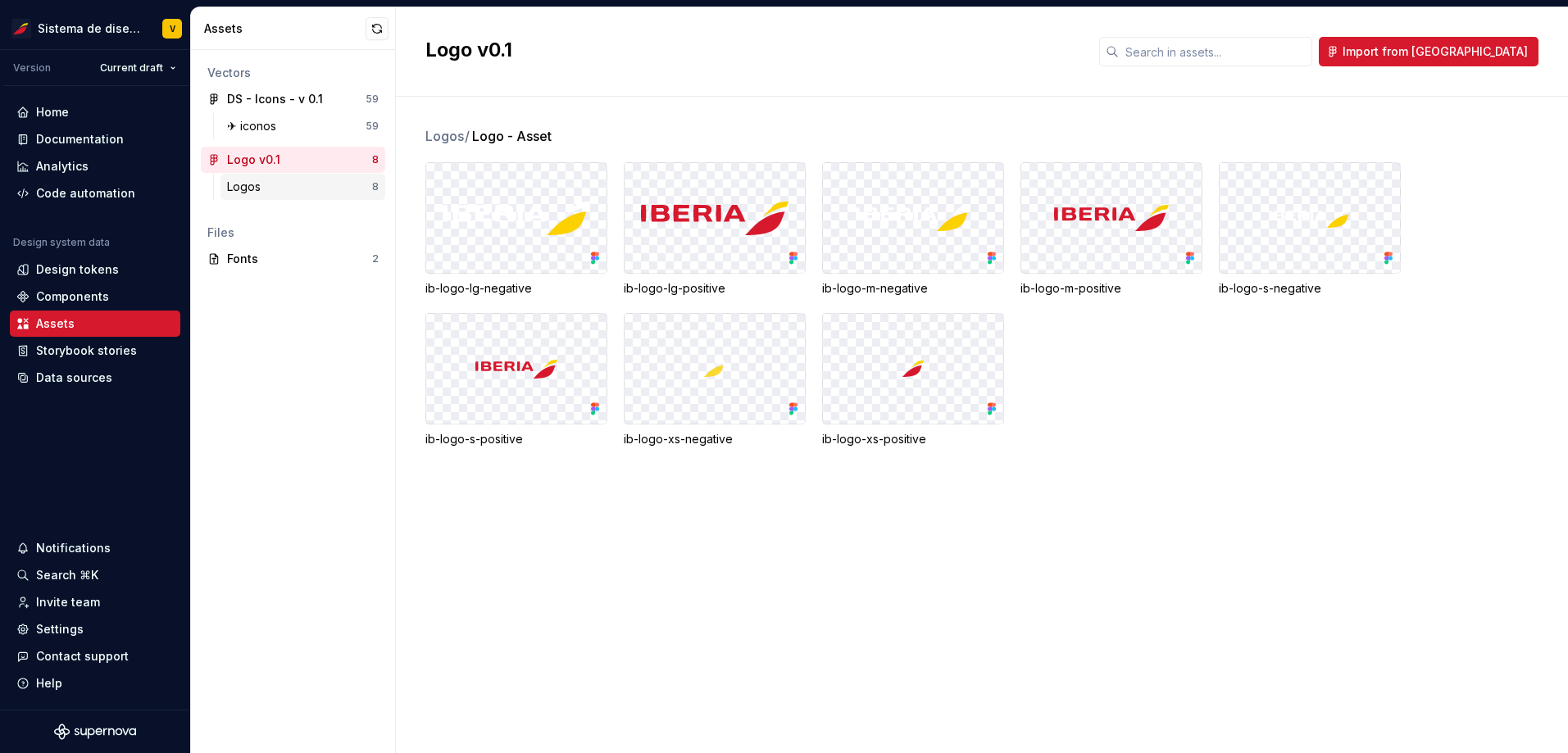
click at [284, 181] on div "Logos" at bounding box center [299, 187] width 145 height 16
click at [290, 158] on div "Logo v0.1" at bounding box center [288, 160] width 122 height 16
click at [295, 180] on div "Logos" at bounding box center [299, 187] width 145 height 16
drag, startPoint x: 434, startPoint y: 135, endPoint x: 583, endPoint y: 148, distance: 149.7
click at [582, 148] on div "Logo - Asset ib-logo-lg-negative ib-logo-lg-positive ib-logo-m-negative ib-logo…" at bounding box center [996, 306] width 1142 height 361
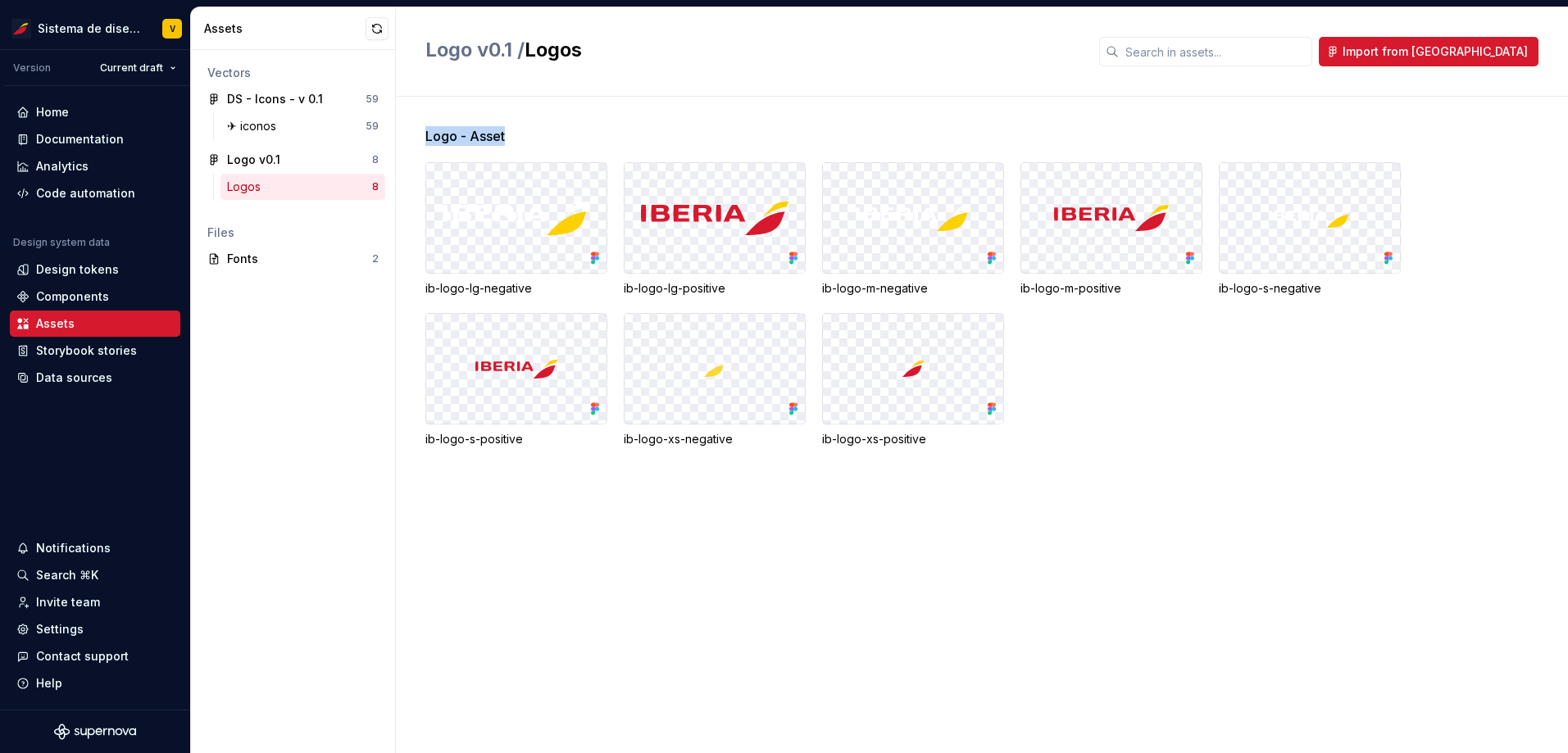
drag, startPoint x: 425, startPoint y: 135, endPoint x: 514, endPoint y: 138, distance: 88.5
click at [514, 138] on div "Logo - Asset" at bounding box center [996, 136] width 1142 height 20
click at [325, 417] on div "Vectors DS - Icons - v 0.1 59 ✈︎ iconos 59 Logo v0.1 8 Logos 8 Files Fonts 2" at bounding box center [293, 401] width 204 height 703
click at [368, 160] on button "button" at bounding box center [372, 159] width 23 height 23
